Goal: Task Accomplishment & Management: Complete application form

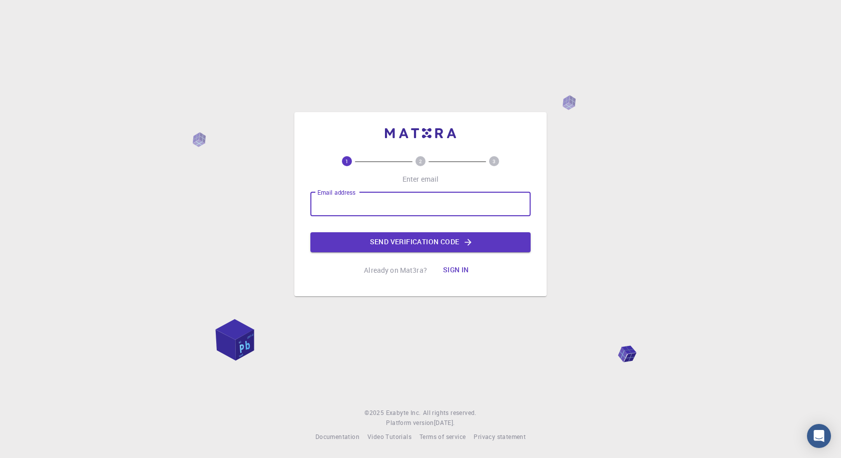
type input "[EMAIL_ADDRESS][DOMAIN_NAME]"
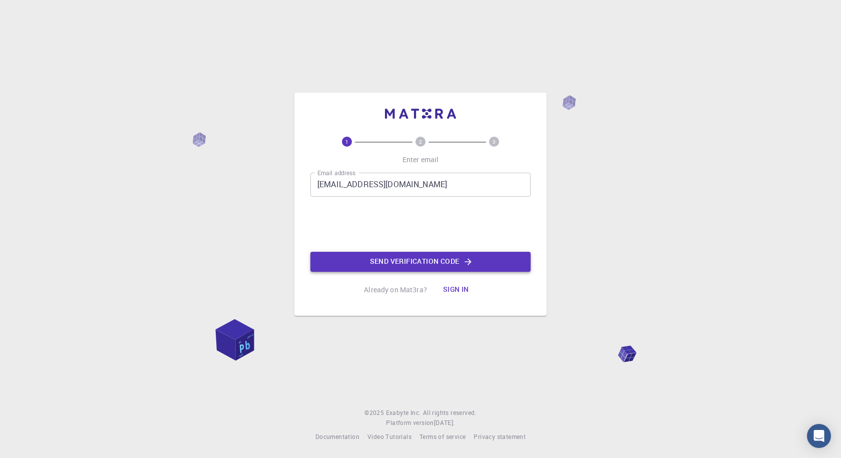
click at [421, 262] on button "Send verification code" at bounding box center [420, 262] width 220 height 20
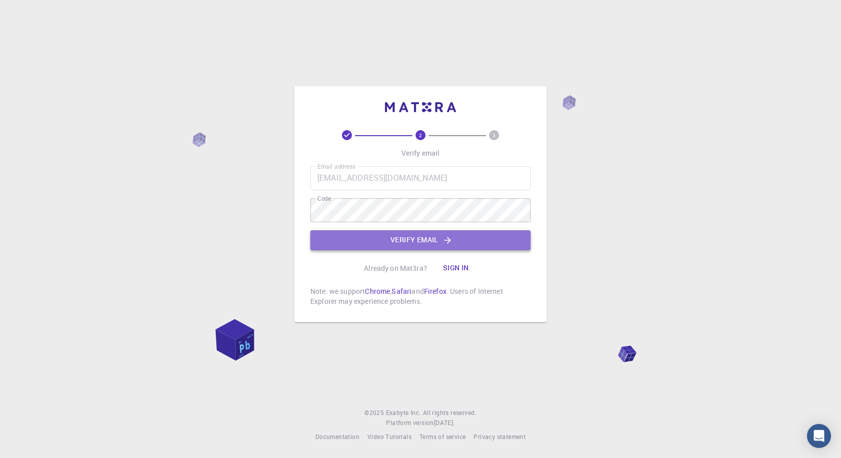
click at [437, 242] on button "Verify email" at bounding box center [420, 240] width 220 height 20
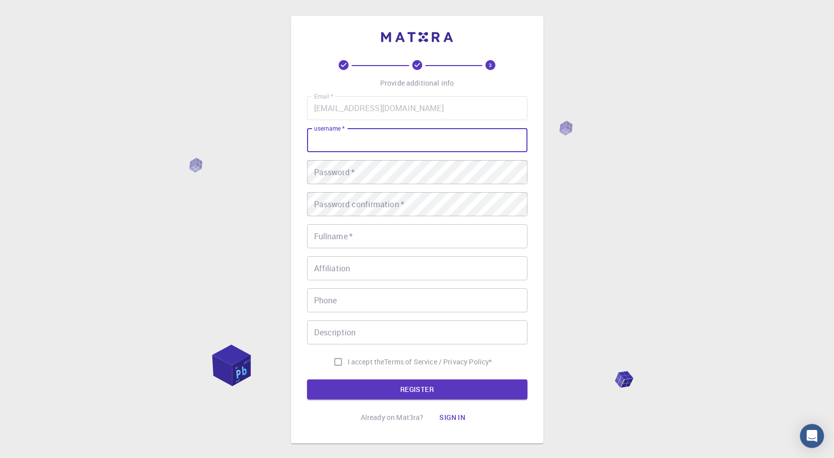
click at [360, 144] on input "username   *" at bounding box center [417, 140] width 220 height 24
type input "A"
type input "Asir"
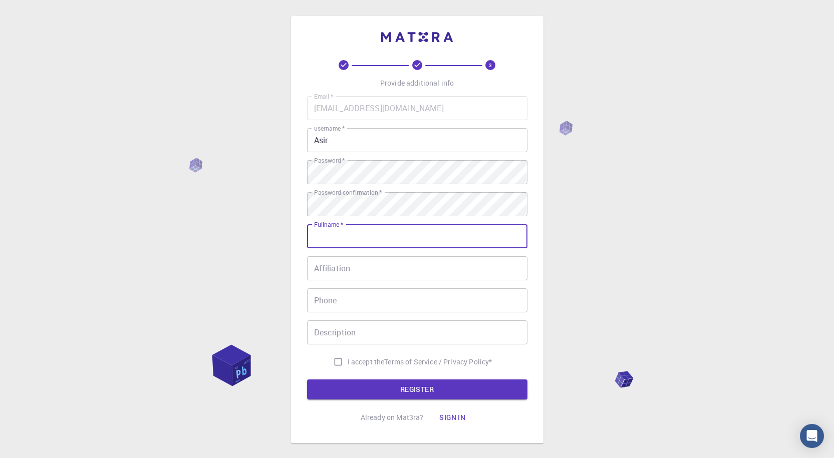
click at [382, 231] on input "Fullname   *" at bounding box center [417, 236] width 220 height 24
type input "A[ir"
click at [370, 266] on input "Affiliation" at bounding box center [417, 268] width 220 height 24
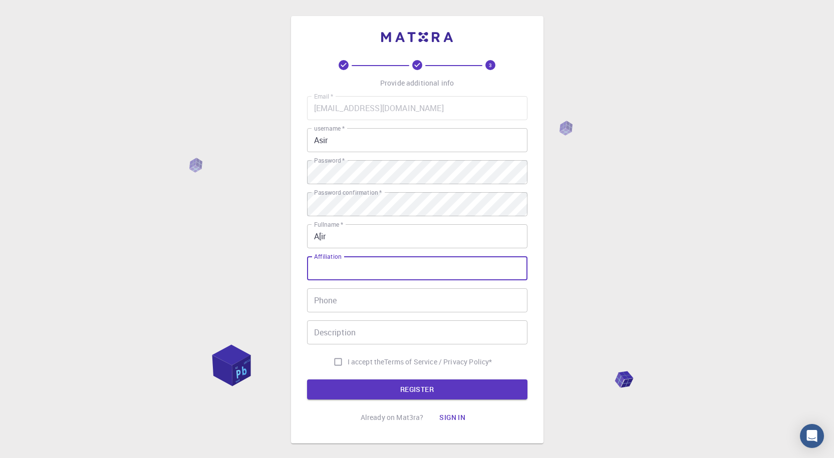
click at [350, 306] on input "Phone" at bounding box center [417, 300] width 220 height 24
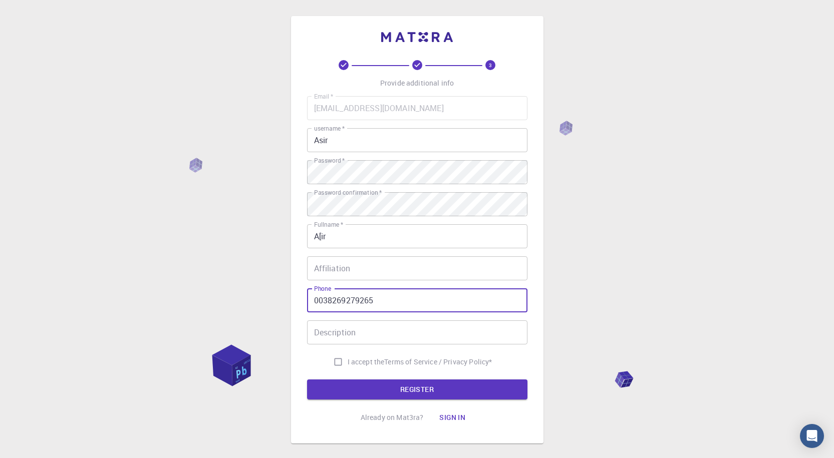
type input "0038269279265"
click at [390, 329] on input "Description" at bounding box center [417, 332] width 220 height 24
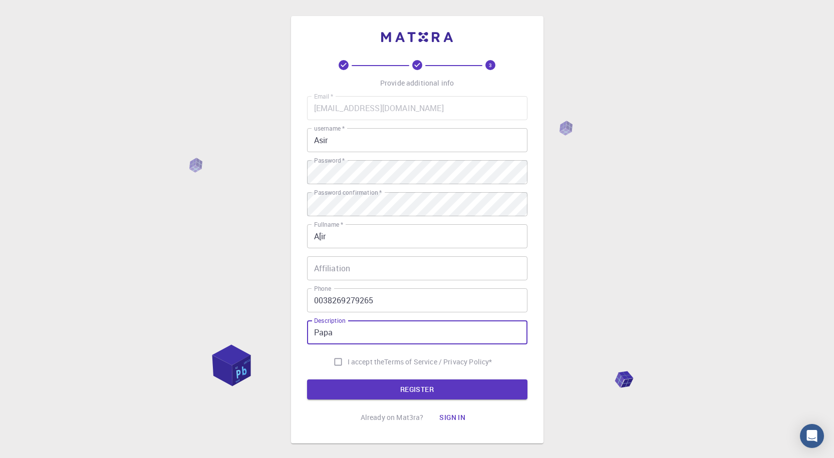
type input "Papa"
click at [337, 362] on input "I accept the Terms of Service / Privacy Policy *" at bounding box center [338, 362] width 19 height 19
checkbox input "true"
click at [389, 390] on button "REGISTER" at bounding box center [417, 390] width 220 height 20
